Goal: Information Seeking & Learning: Find contact information

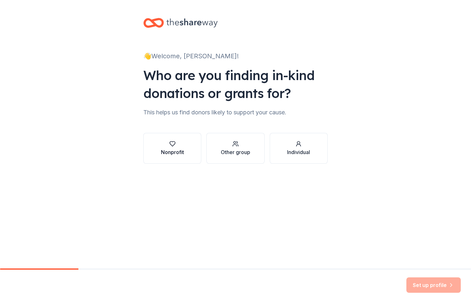
click at [174, 145] on icon "button" at bounding box center [172, 143] width 5 height 5
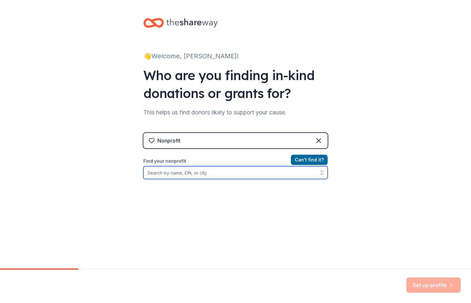
click at [180, 175] on input "Find your nonprofit" at bounding box center [235, 172] width 184 height 13
type input "ElderNet of Lower"
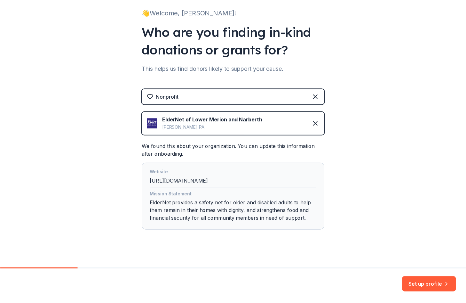
scroll to position [50, 0]
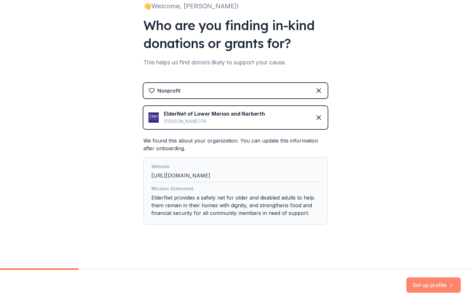
click at [428, 286] on button "Set up profile" at bounding box center [433, 284] width 54 height 15
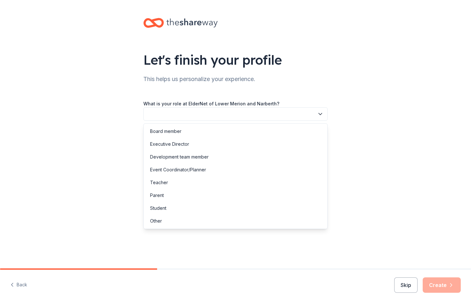
click at [193, 114] on button "button" at bounding box center [235, 113] width 184 height 13
click at [176, 156] on div "Development team member" at bounding box center [179, 157] width 59 height 8
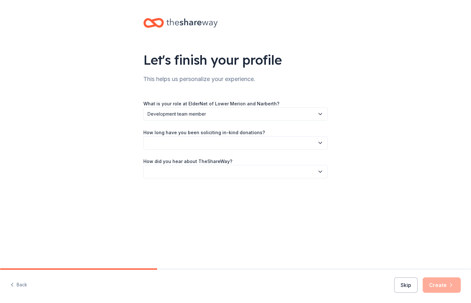
click at [181, 145] on button "button" at bounding box center [235, 142] width 184 height 13
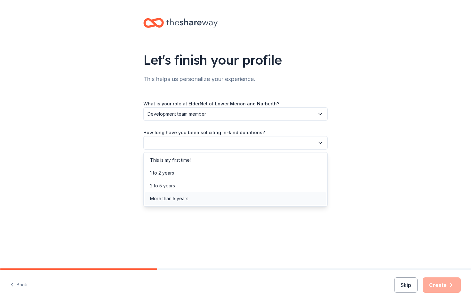
click at [164, 199] on div "More than 5 years" at bounding box center [169, 199] width 38 height 8
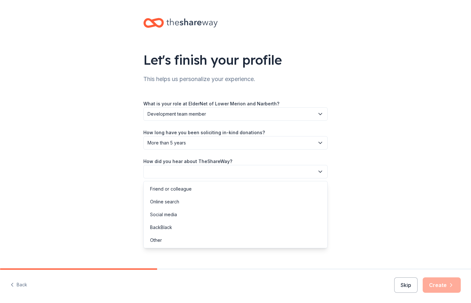
click at [182, 171] on button "button" at bounding box center [235, 171] width 184 height 13
click at [172, 203] on div "Online search" at bounding box center [164, 202] width 29 height 8
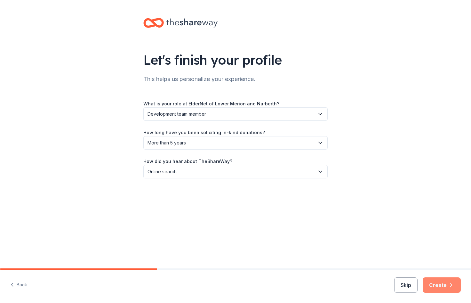
click at [440, 286] on button "Create" at bounding box center [442, 284] width 38 height 15
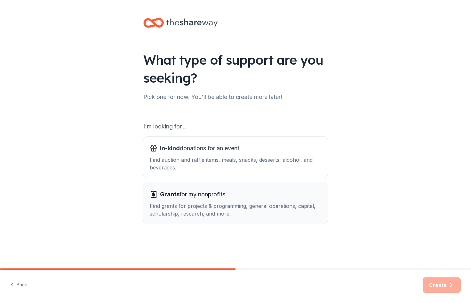
click at [196, 200] on div "Grants for my nonprofits Find grants for projects & programming, general operat…" at bounding box center [236, 203] width 172 height 28
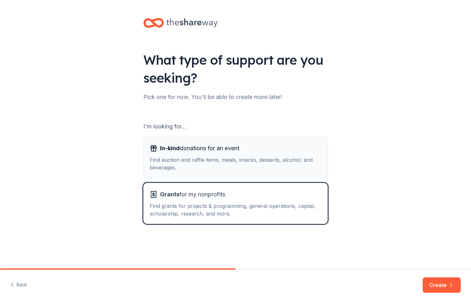
click at [177, 165] on div "Find auction and raffle items, meals, snacks, desserts, alcohol, and beverages." at bounding box center [236, 163] width 172 height 15
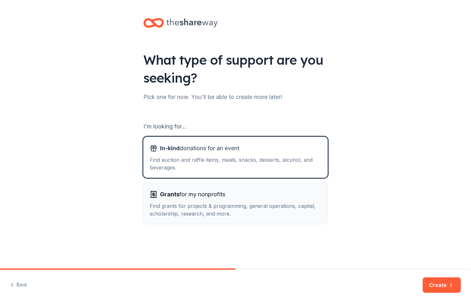
click at [203, 199] on span "Grants for my nonprofits" at bounding box center [192, 194] width 65 height 10
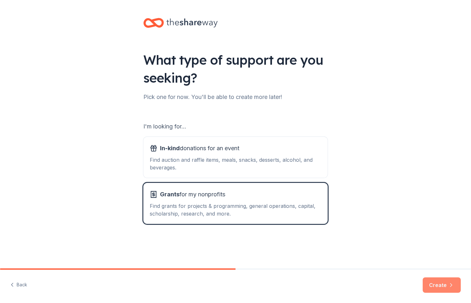
click at [437, 281] on button "Create" at bounding box center [442, 284] width 38 height 15
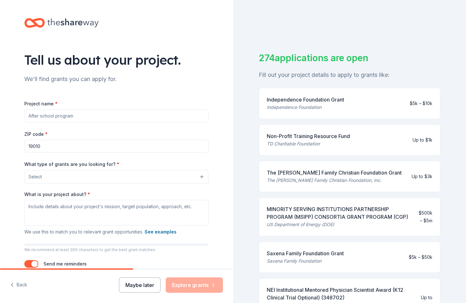
click at [148, 285] on button "Maybe later" at bounding box center [140, 284] width 42 height 15
click at [140, 284] on button "Maybe later" at bounding box center [140, 284] width 42 height 15
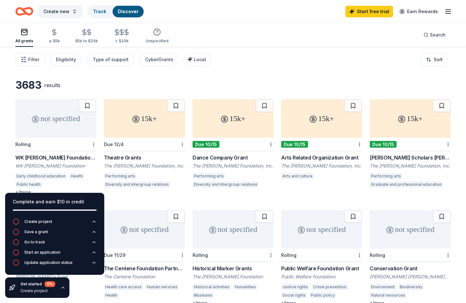
click at [249, 57] on div "Filter Eligibility Type of support CyberGrants Local Sort" at bounding box center [233, 60] width 466 height 26
click at [245, 32] on div "All grants ≤ $5k $5k to $20k > $20k Unspecified Search" at bounding box center [233, 35] width 436 height 24
click at [430, 37] on span "Search" at bounding box center [438, 35] width 16 height 8
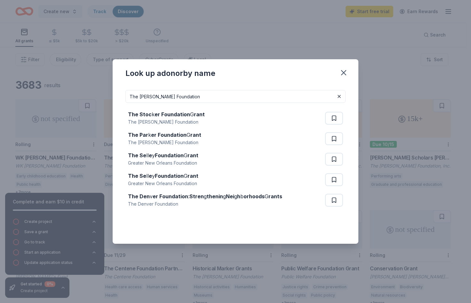
type input "The [PERSON_NAME] Foundation"
drag, startPoint x: 346, startPoint y: 71, endPoint x: 343, endPoint y: 69, distance: 4.1
click at [346, 70] on icon "button" at bounding box center [343, 72] width 9 height 9
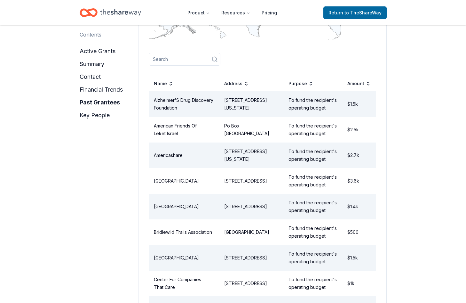
scroll to position [672, 0]
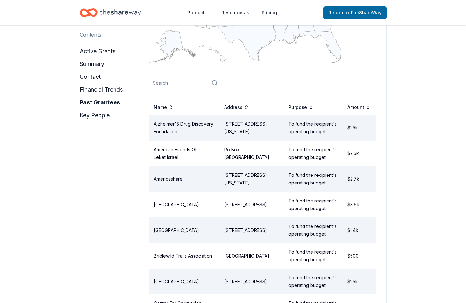
scroll to position [576, 0]
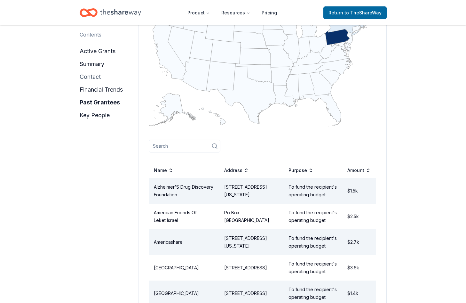
click at [97, 76] on button "contact" at bounding box center [90, 77] width 21 height 10
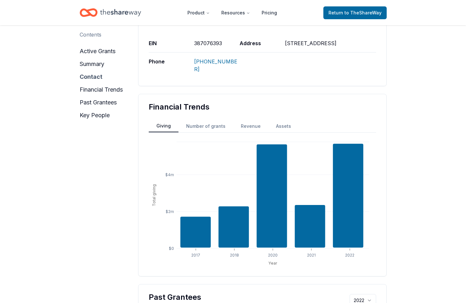
scroll to position [227, 0]
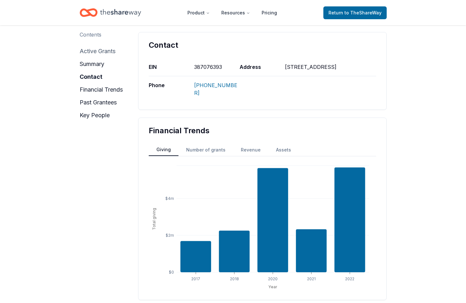
click at [96, 52] on button "active grants" at bounding box center [98, 51] width 36 height 10
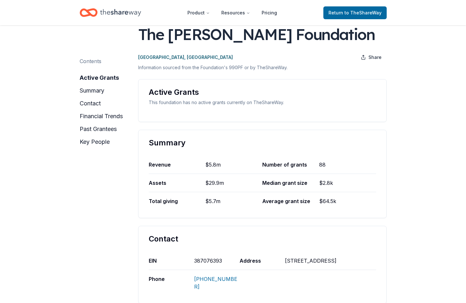
scroll to position [0, 0]
